Goal: Task Accomplishment & Management: Use online tool/utility

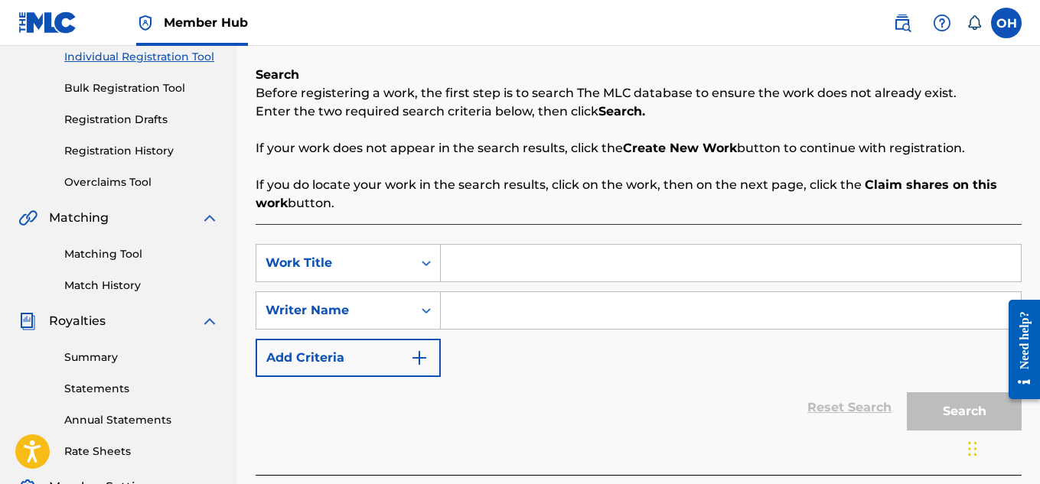
scroll to position [200, 0]
click at [157, 145] on link "Registration History" at bounding box center [141, 150] width 155 height 16
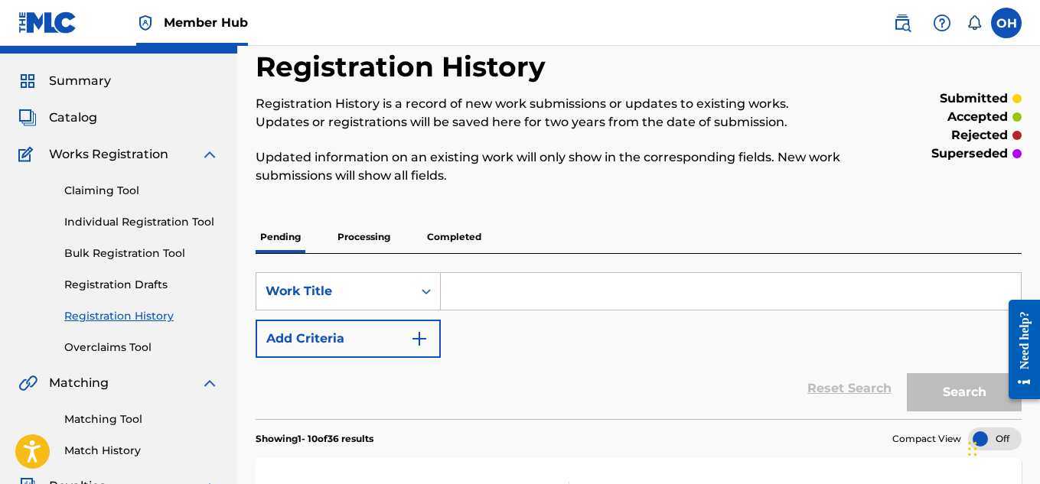
scroll to position [31, 0]
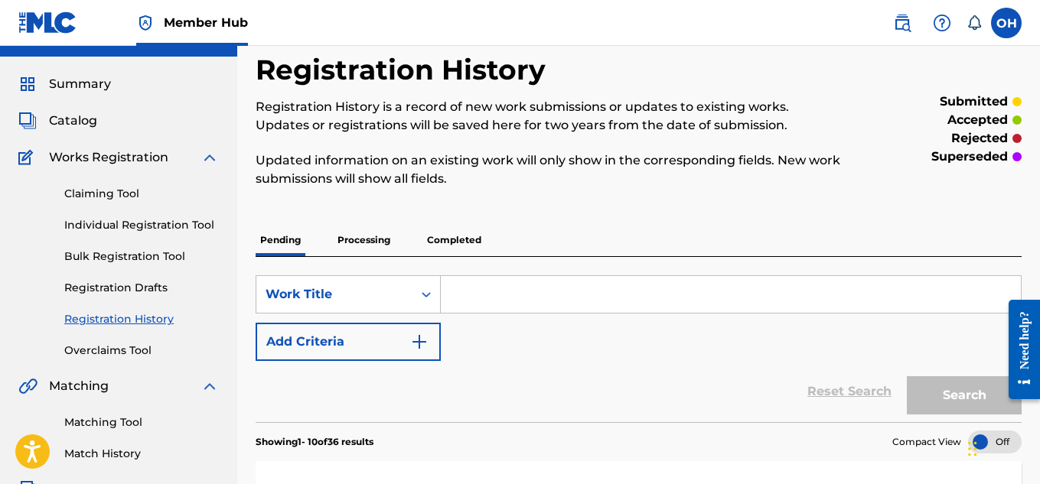
click at [360, 237] on p "Processing" at bounding box center [364, 240] width 62 height 32
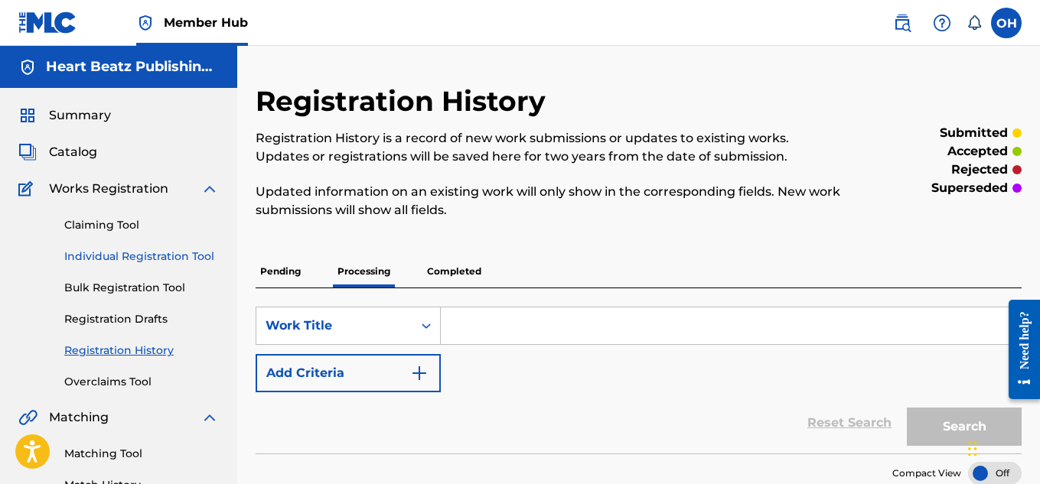
click at [116, 253] on link "Individual Registration Tool" at bounding box center [141, 257] width 155 height 16
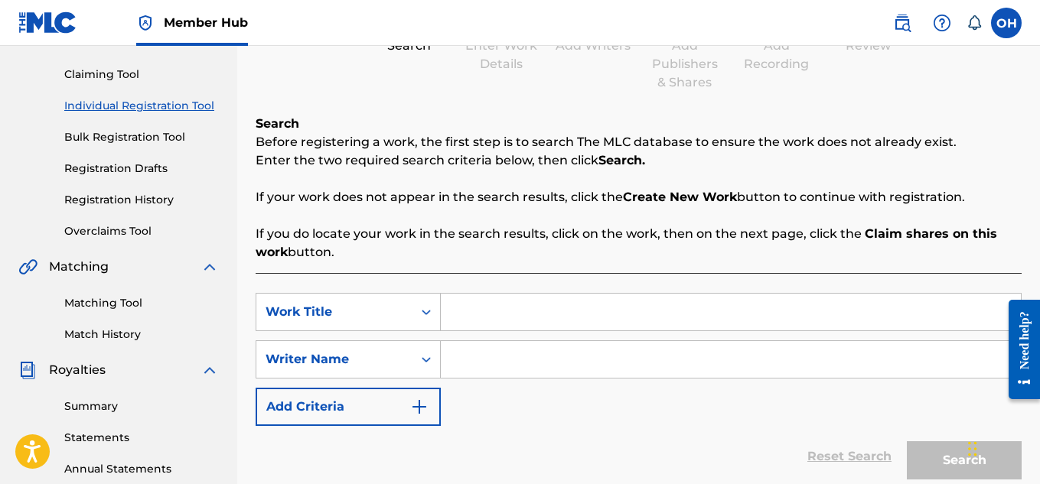
scroll to position [246, 0]
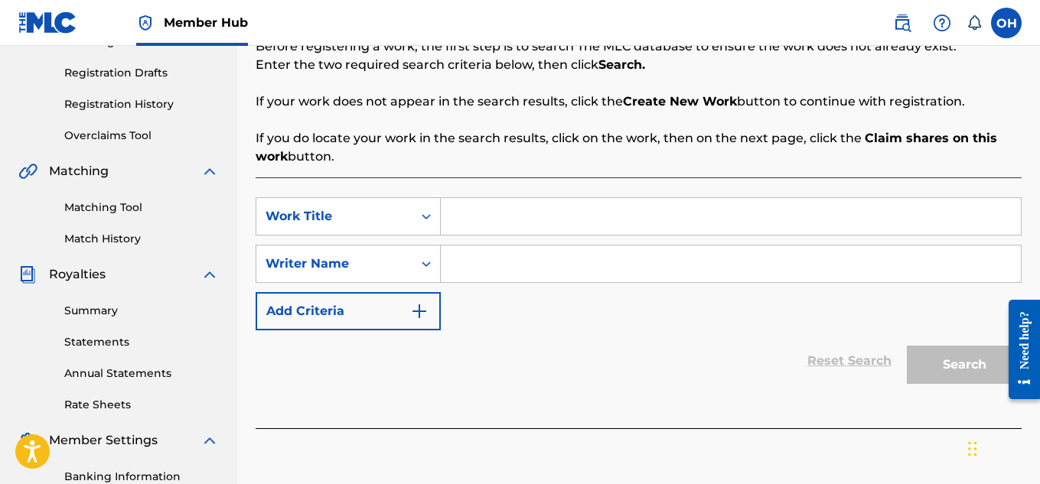
click at [506, 219] on input "Search Form" at bounding box center [731, 216] width 580 height 37
paste input "01140869752"
type input "0"
type input "k"
type input "Kick It"
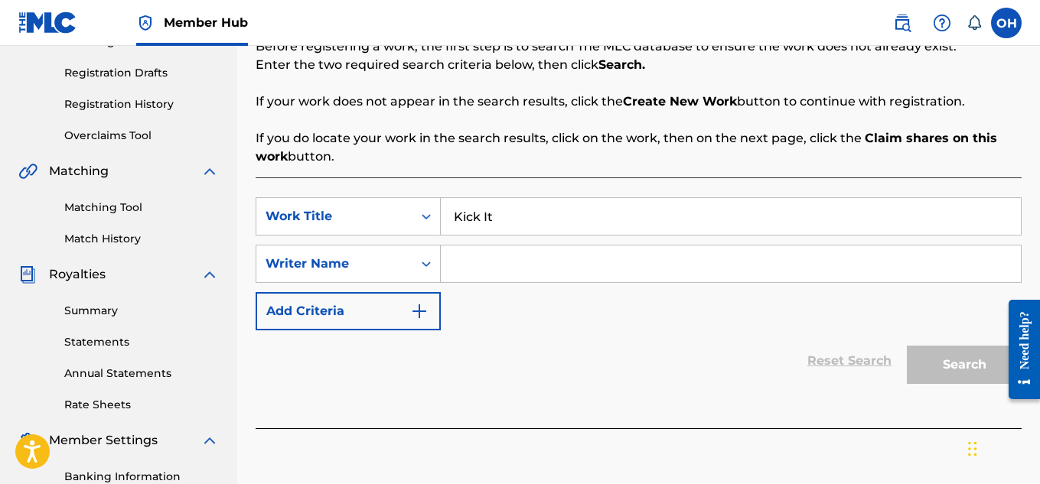
click at [493, 267] on input "Search Form" at bounding box center [731, 264] width 580 height 37
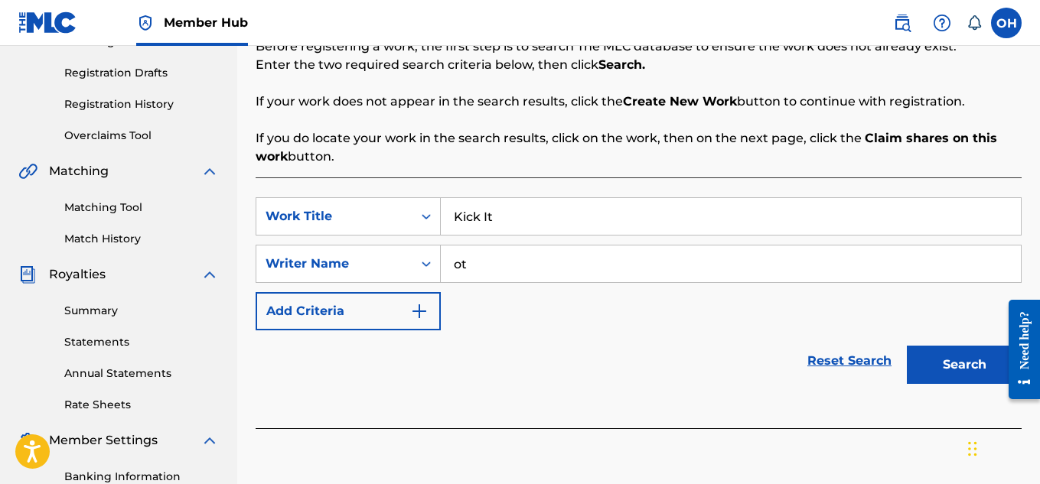
type input "ot"
click at [907, 346] on button "Search" at bounding box center [964, 365] width 115 height 38
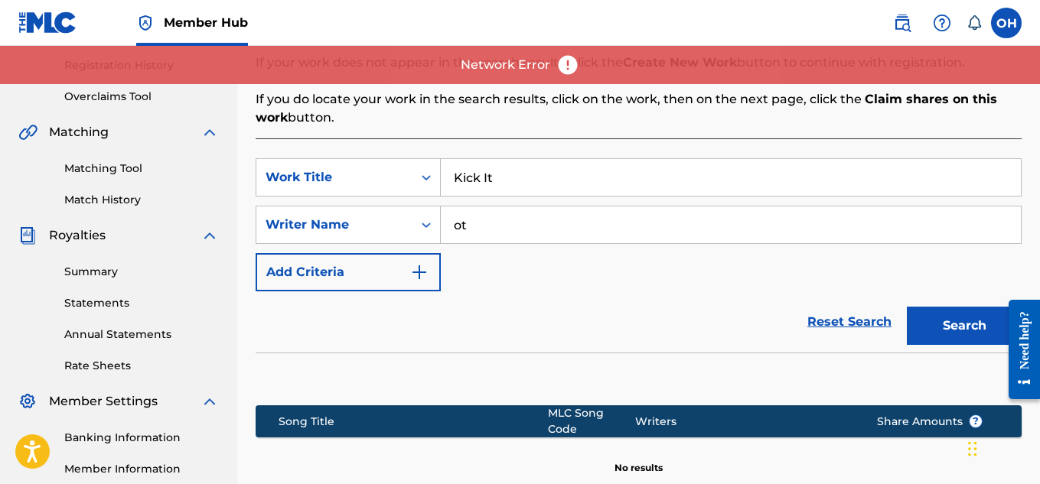
scroll to position [220, 0]
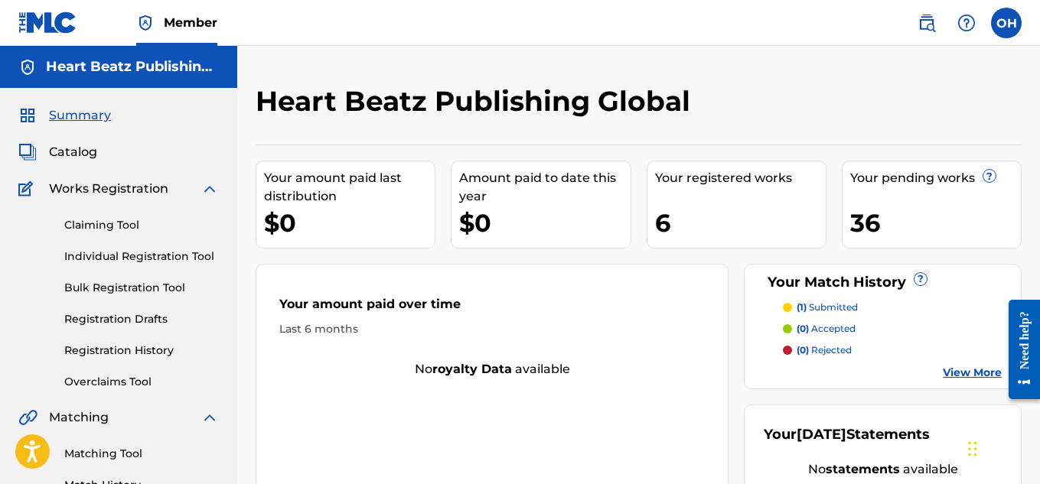
click at [949, 365] on link "View More" at bounding box center [972, 373] width 59 height 16
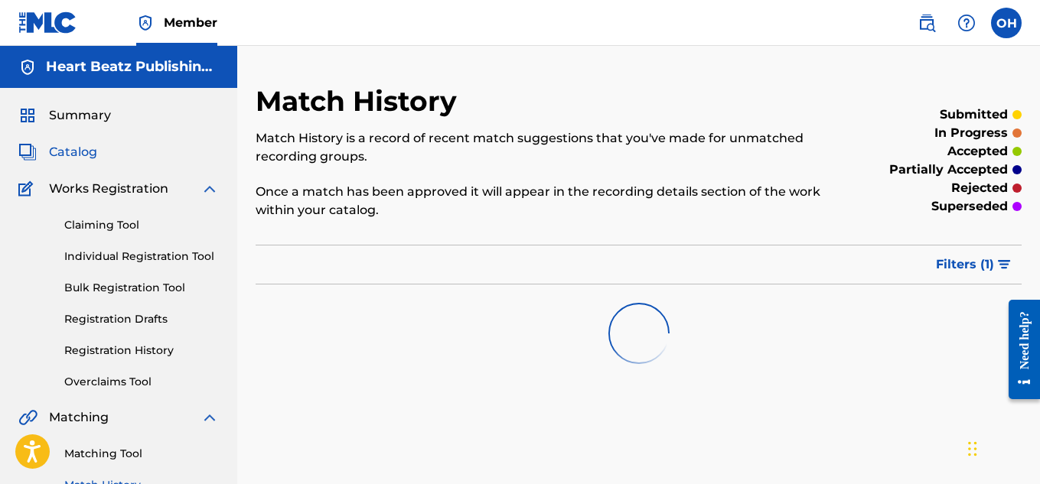
click at [64, 150] on span "Catalog" at bounding box center [73, 152] width 48 height 18
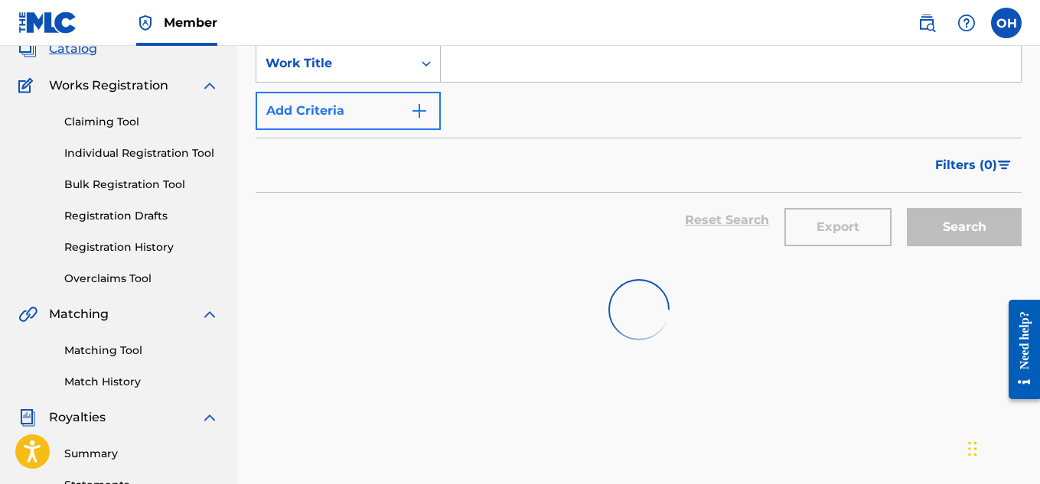
scroll to position [34, 0]
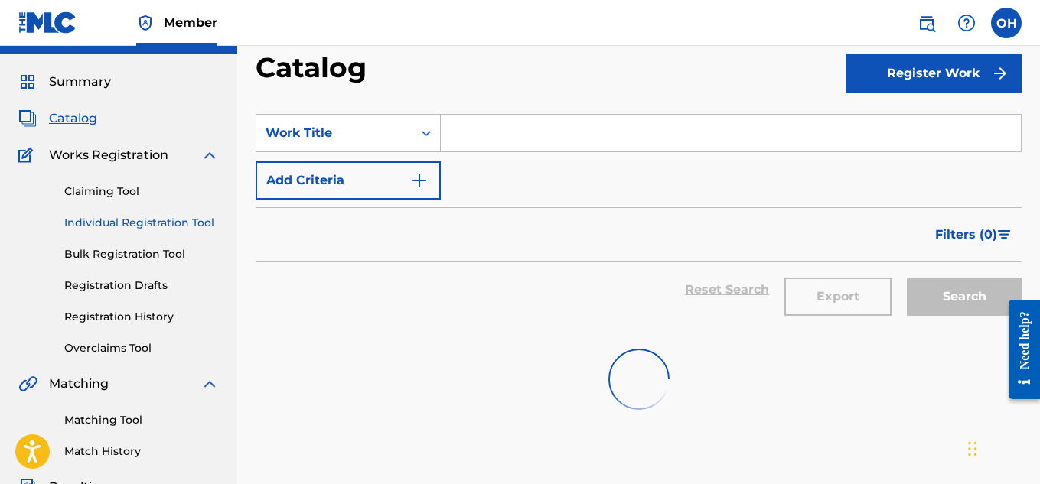
click at [169, 226] on link "Individual Registration Tool" at bounding box center [141, 223] width 155 height 16
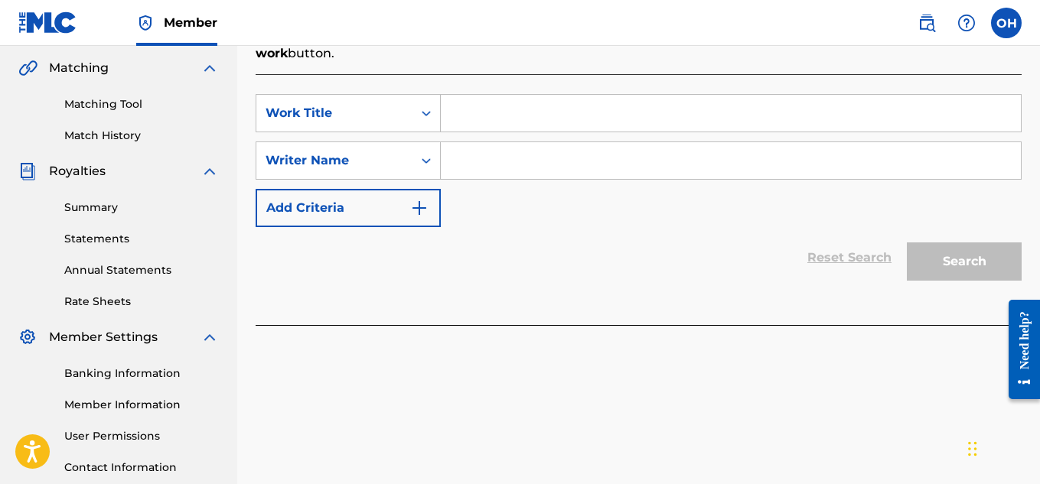
scroll to position [383, 0]
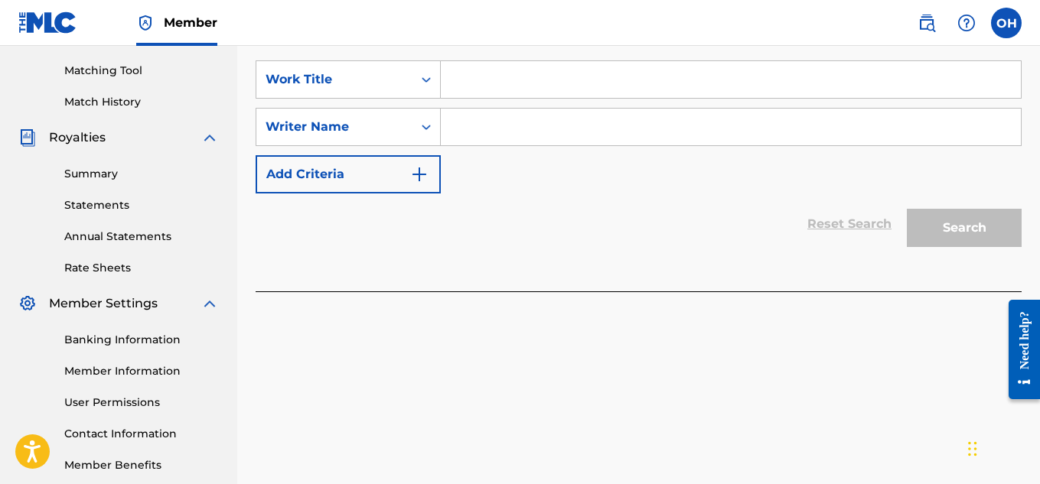
click at [504, 83] on input "Search Form" at bounding box center [731, 79] width 580 height 37
type input "CANT GO BACK TO BROKE"
click at [552, 127] on input "Search Form" at bounding box center [731, 127] width 580 height 37
type input "[PERSON_NAME]"
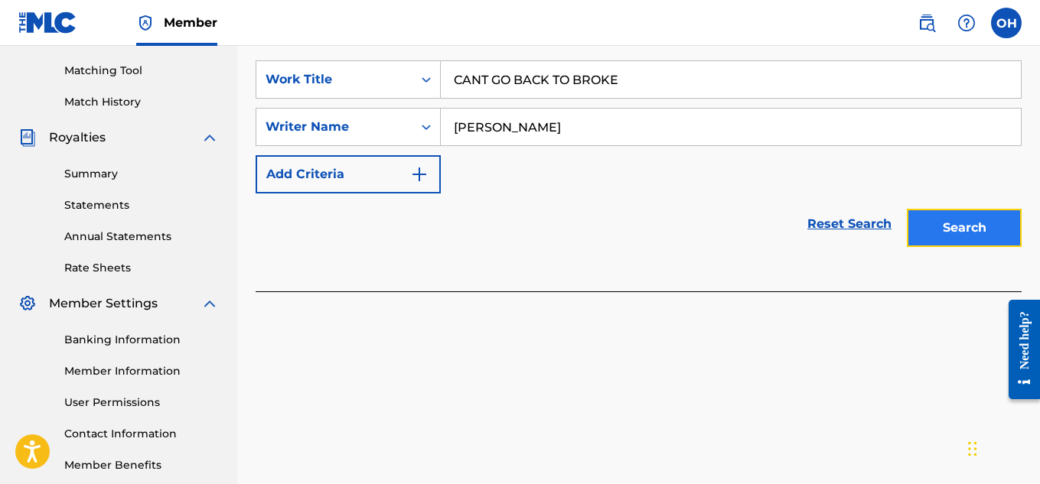
click at [968, 230] on button "Search" at bounding box center [964, 228] width 115 height 38
